Goal: Task Accomplishment & Management: Manage account settings

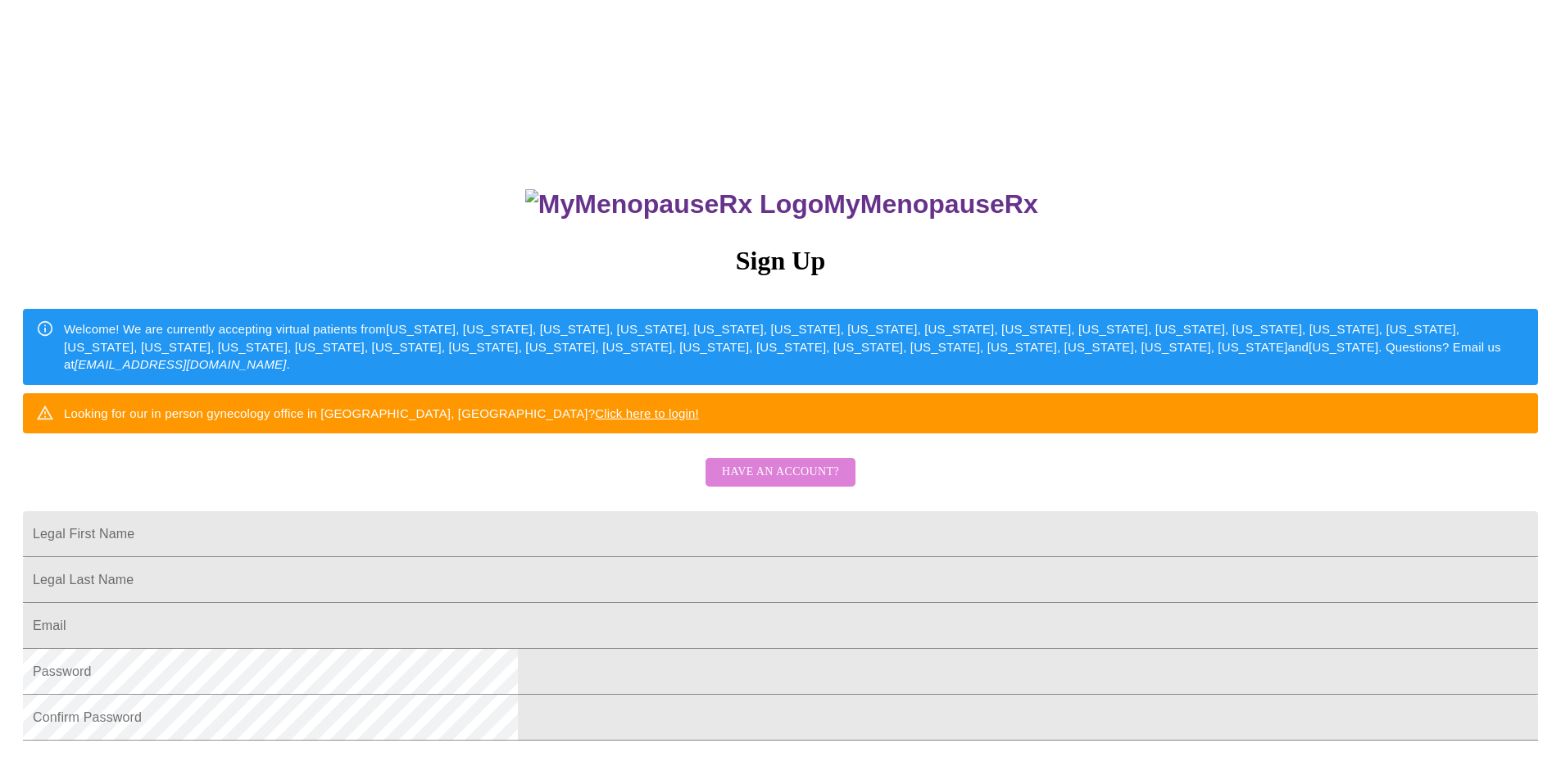
click at [790, 482] on span "Have an account?" at bounding box center [780, 472] width 118 height 20
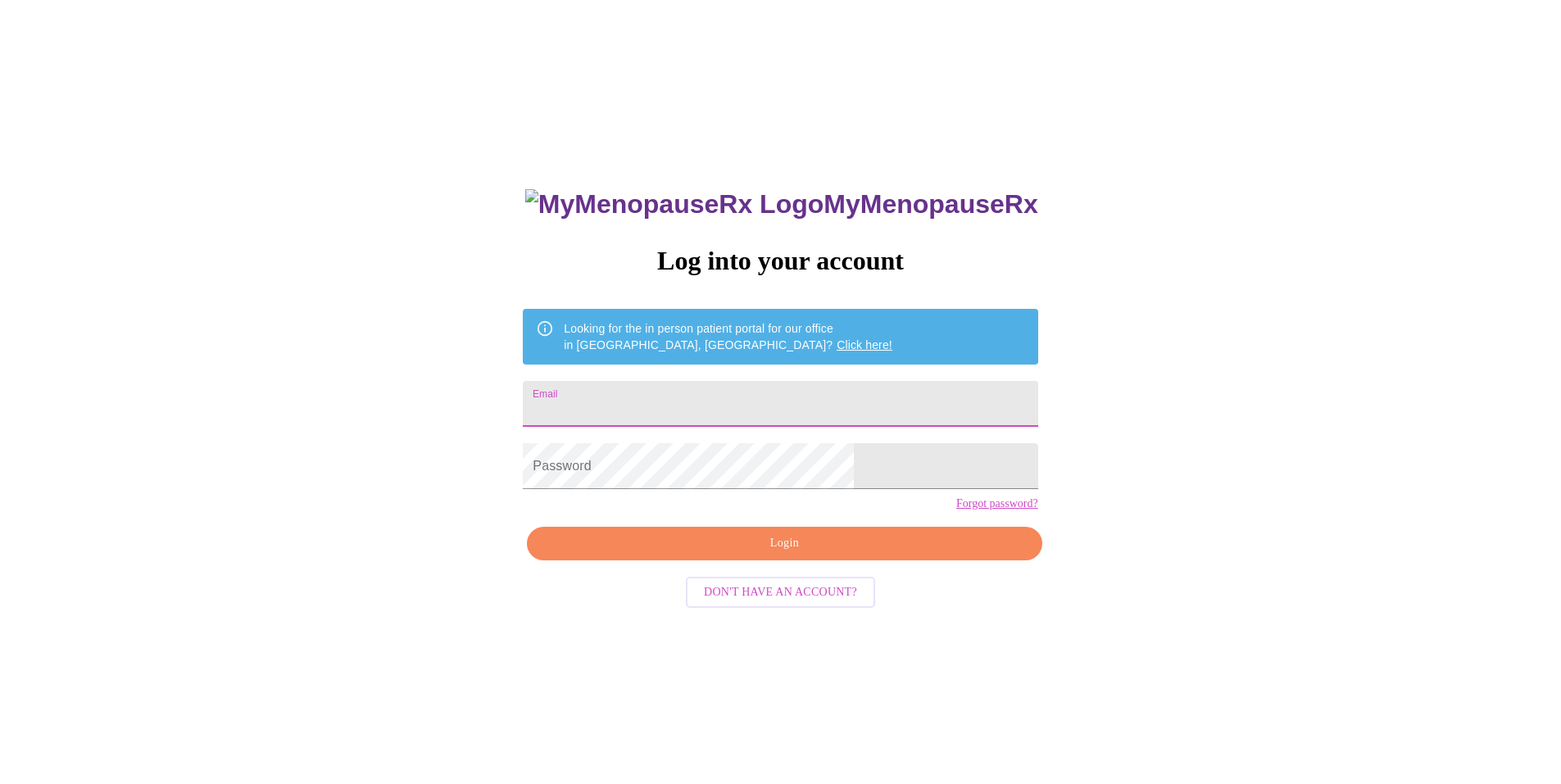
click at [738, 404] on input "Email" at bounding box center [780, 404] width 515 height 46
type input "[EMAIL_ADDRESS][DOMAIN_NAME]"
click at [956, 510] on link "Forgot password?" at bounding box center [997, 504] width 82 height 13
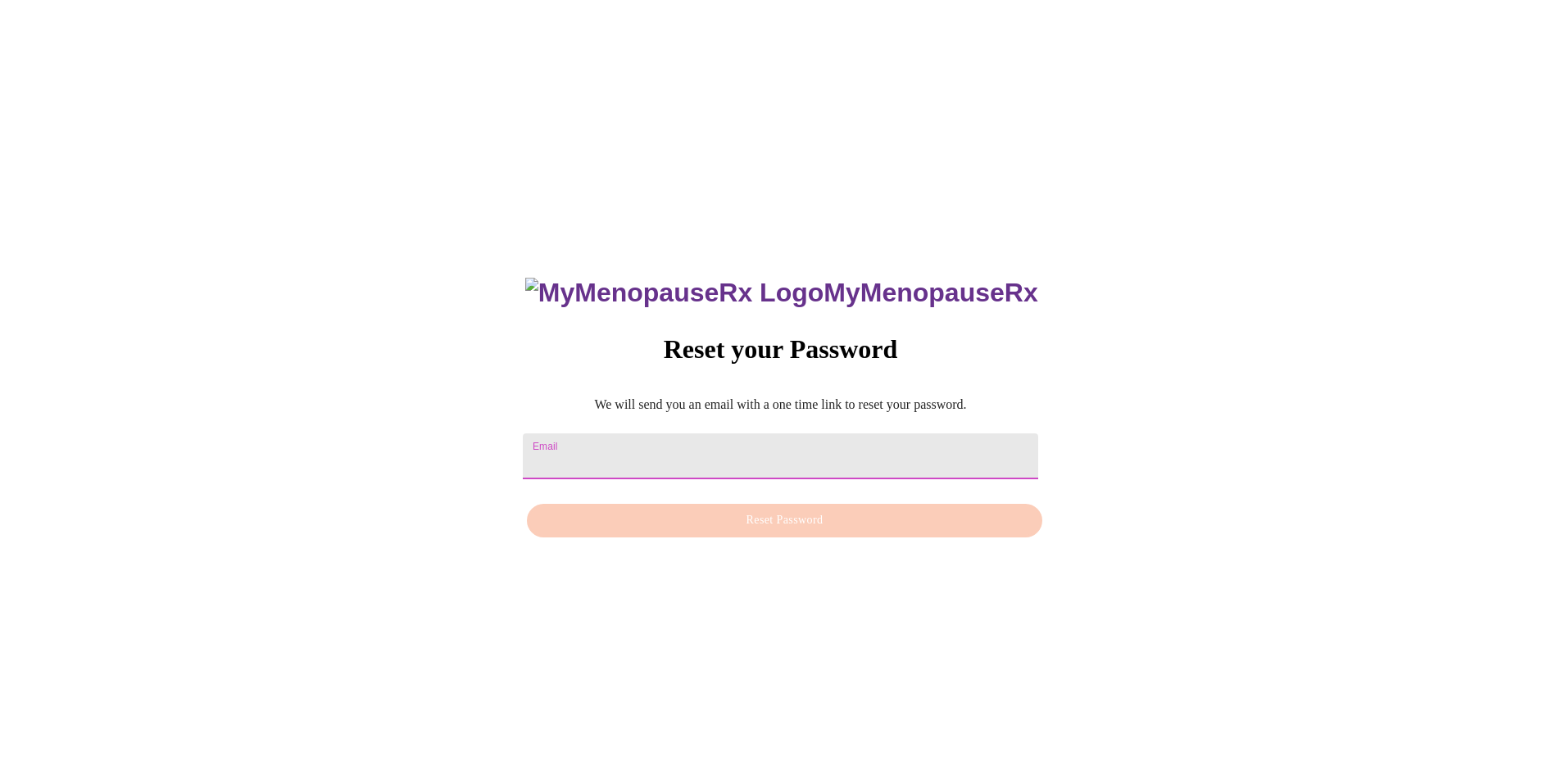
click at [653, 439] on input "Email" at bounding box center [780, 456] width 515 height 46
type input "[EMAIL_ADDRESS][DOMAIN_NAME]"
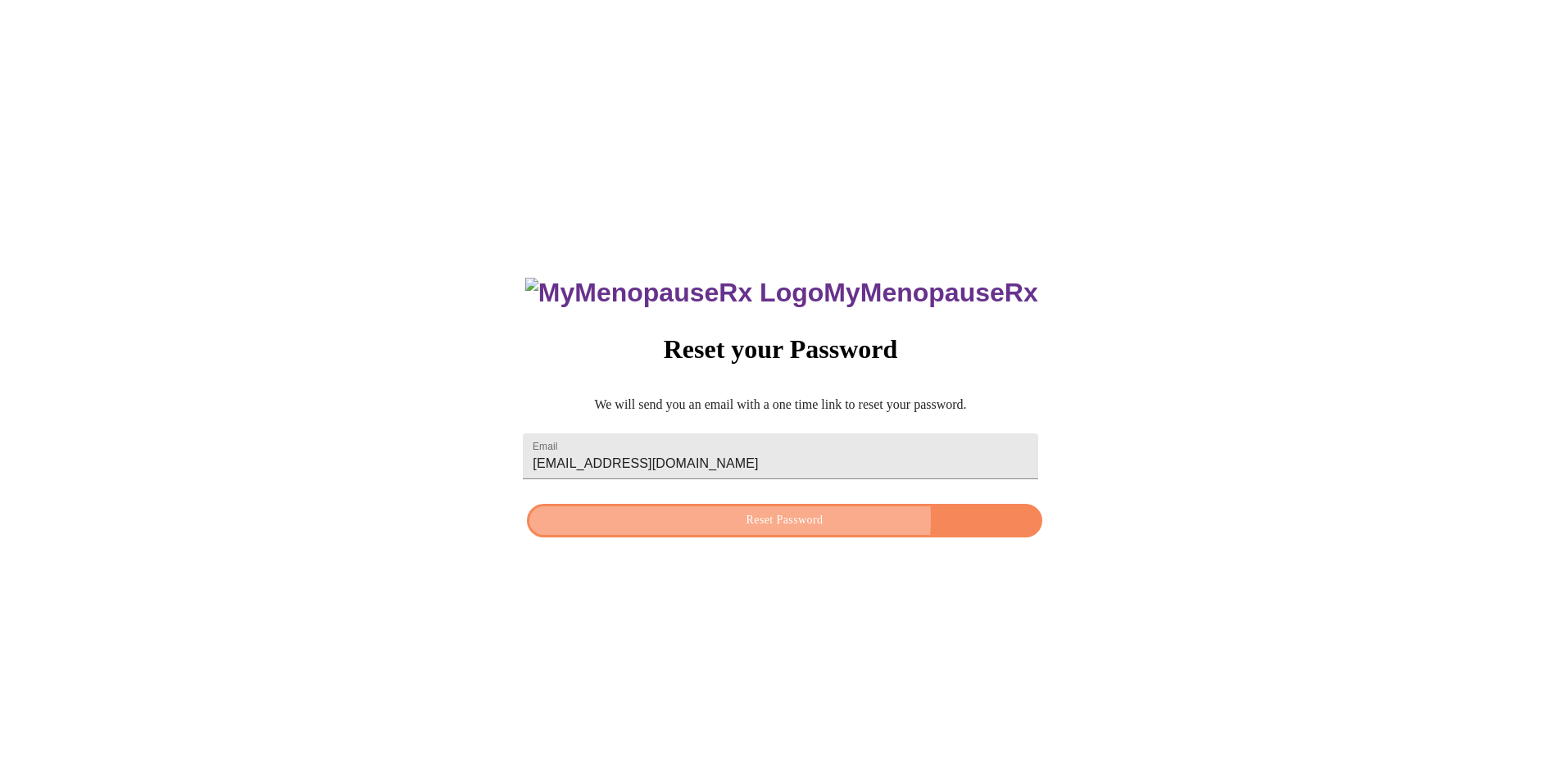
click at [781, 521] on span "Reset Password" at bounding box center [783, 519] width 477 height 20
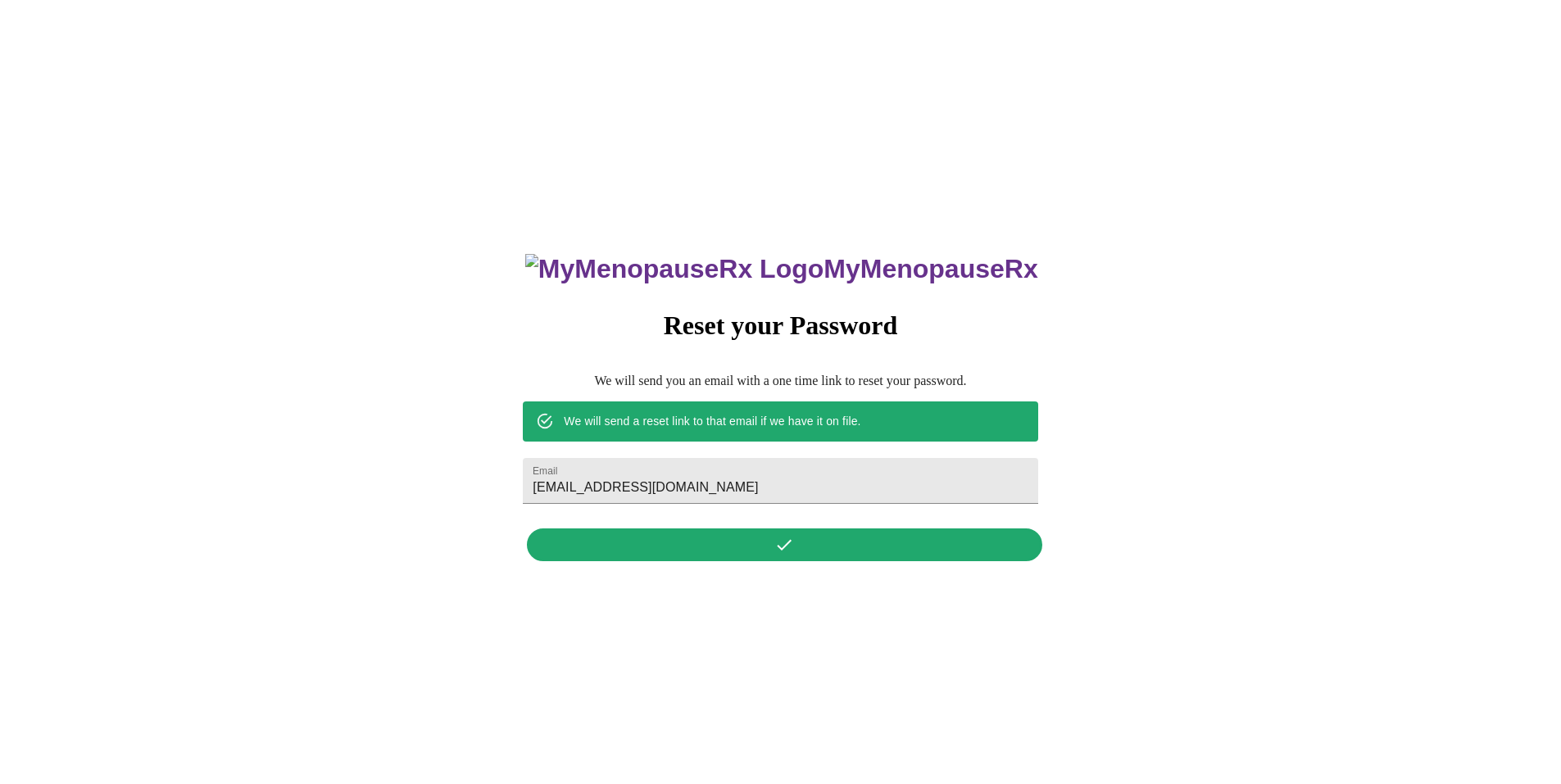
click at [781, 546] on div "MyMenopauseRx Reset your Password We will send you an email with a one time lin…" at bounding box center [780, 397] width 547 height 341
